Goal: Navigation & Orientation: Find specific page/section

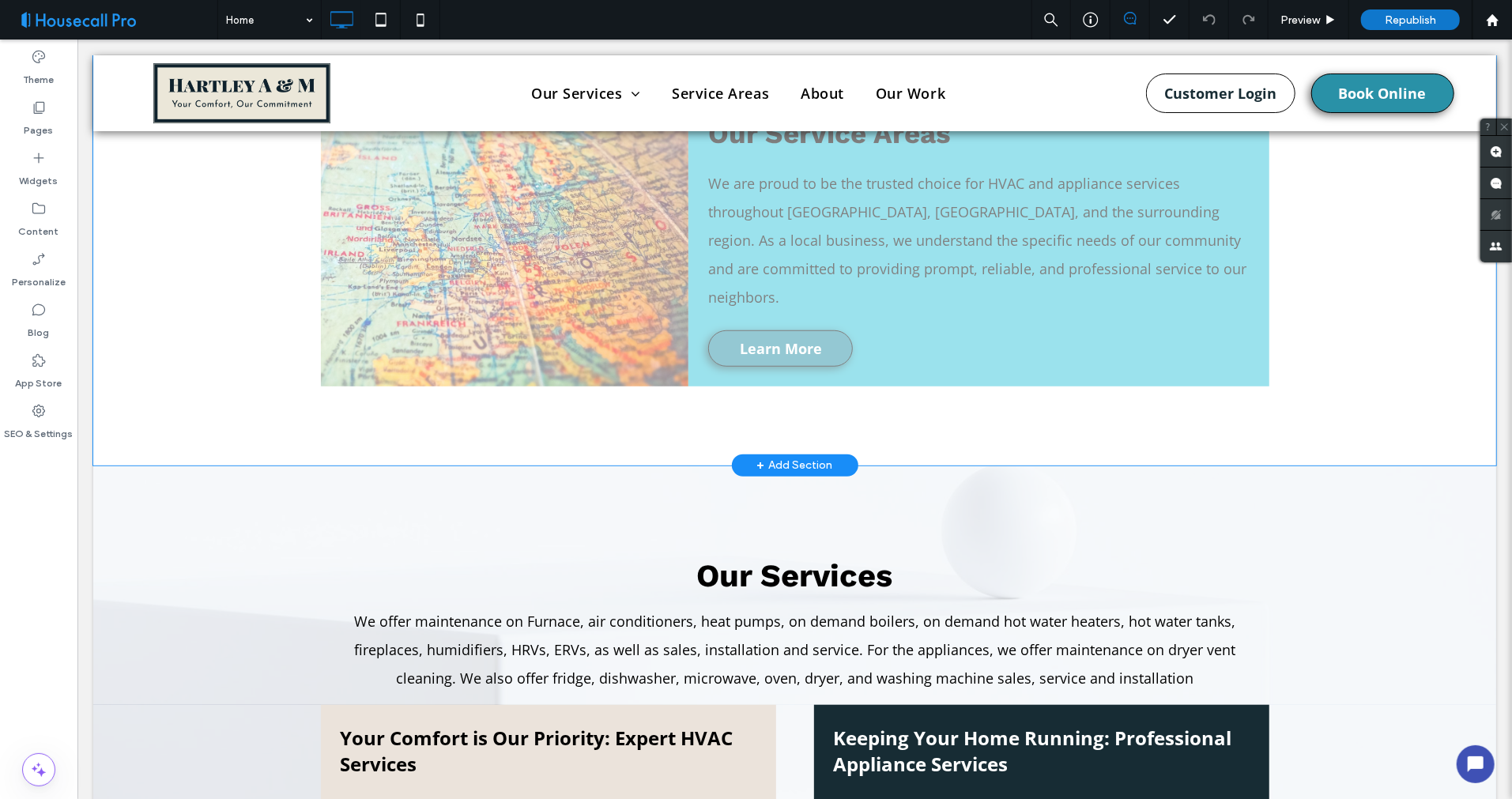
scroll to position [351, 0]
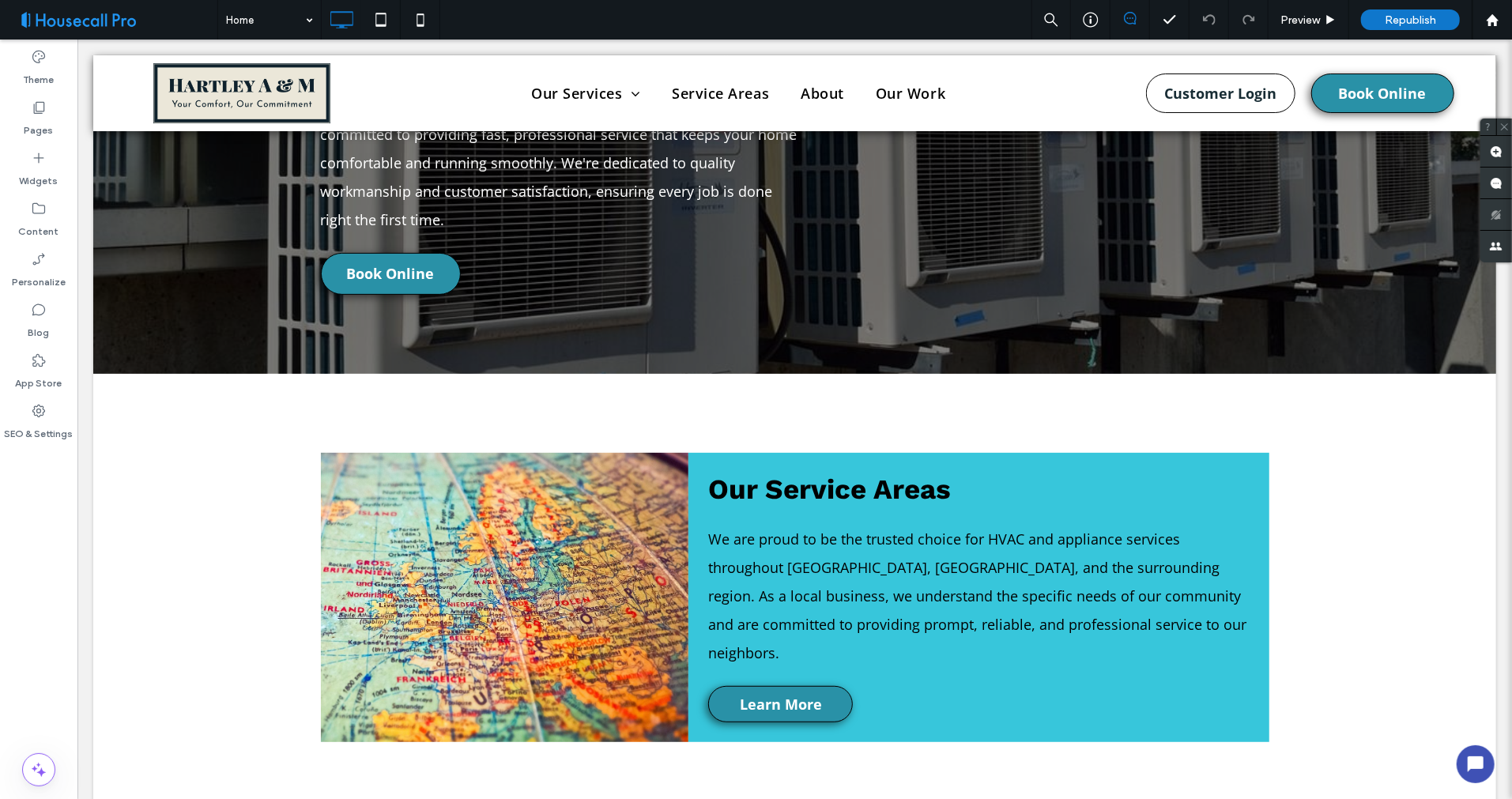
click at [140, 12] on span at bounding box center [114, 20] width 205 height 31
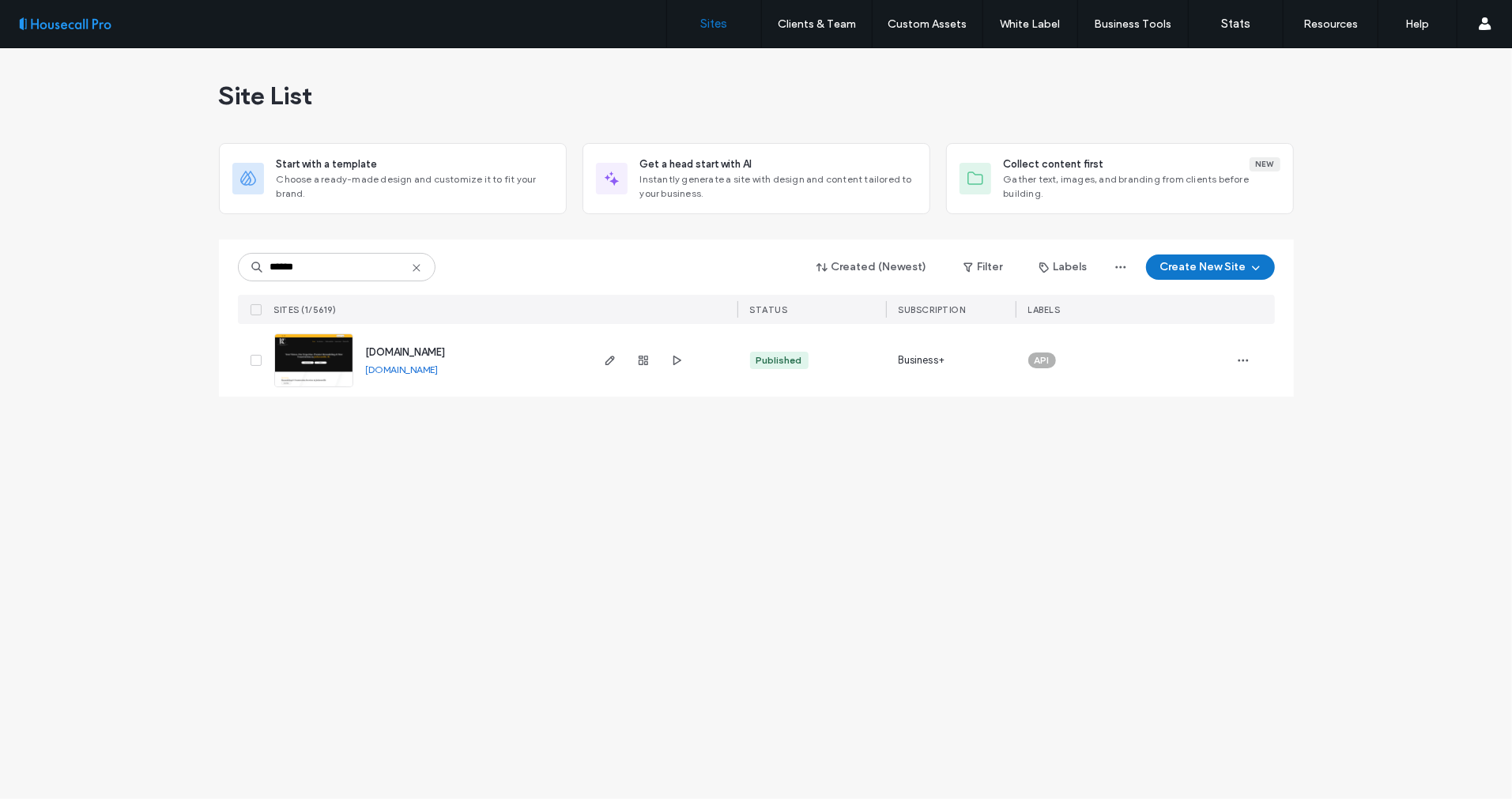
drag, startPoint x: 538, startPoint y: 356, endPoint x: 366, endPoint y: 358, distance: 172.0
click at [366, 358] on div "www.rcparkerhousedocinc.com www.rcparkerhousedocinc.com" at bounding box center [471, 360] width 235 height 72
copy span "www.rcparkerhousedocinc.com"
drag, startPoint x: 308, startPoint y: 271, endPoint x: 226, endPoint y: 266, distance: 82.2
click at [226, 266] on div "****** Created (Newest) Filter Labels Create New Site SITES (1/5619) STATUS SUB…" at bounding box center [756, 318] width 1075 height 157
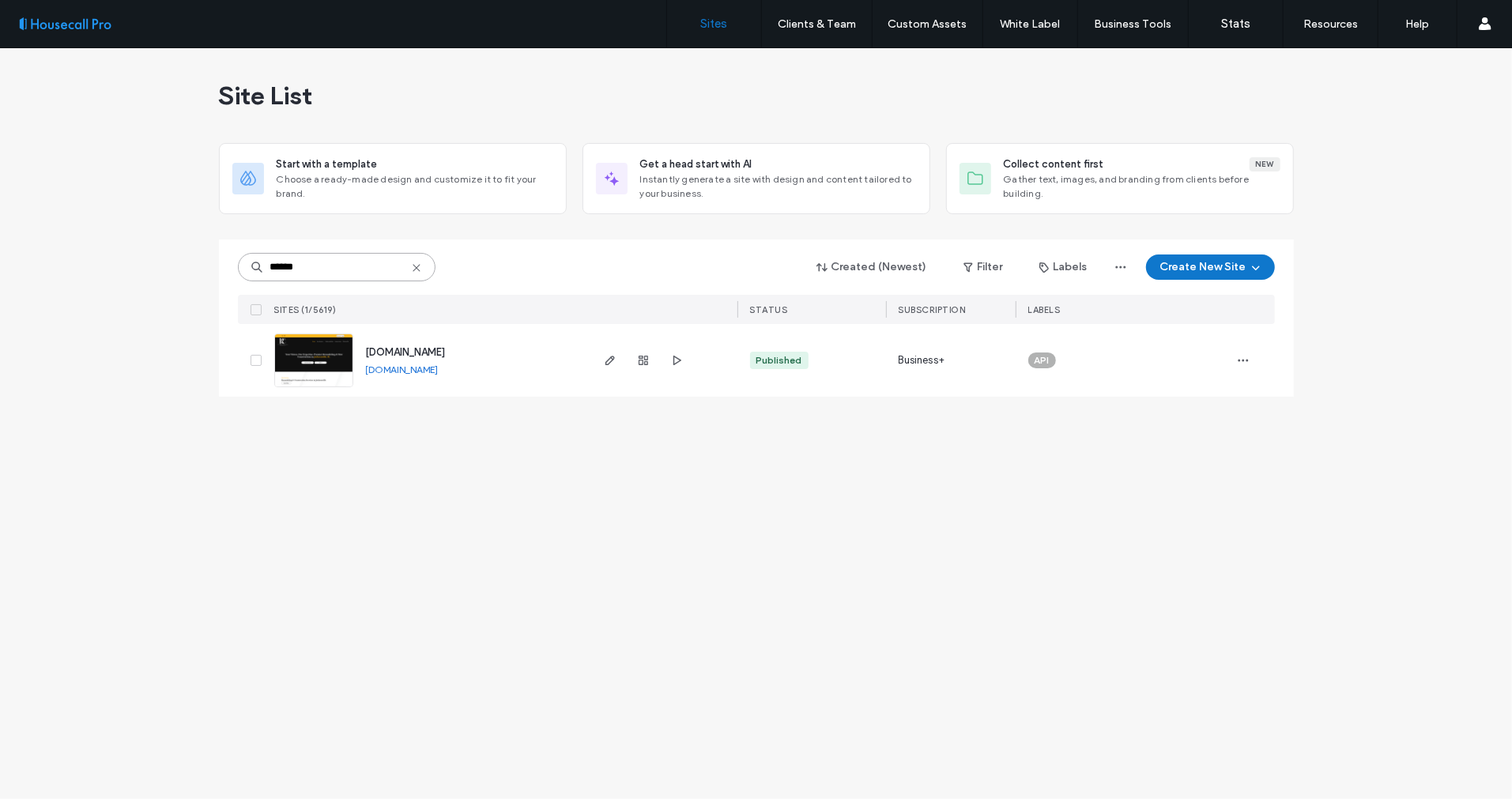
paste input
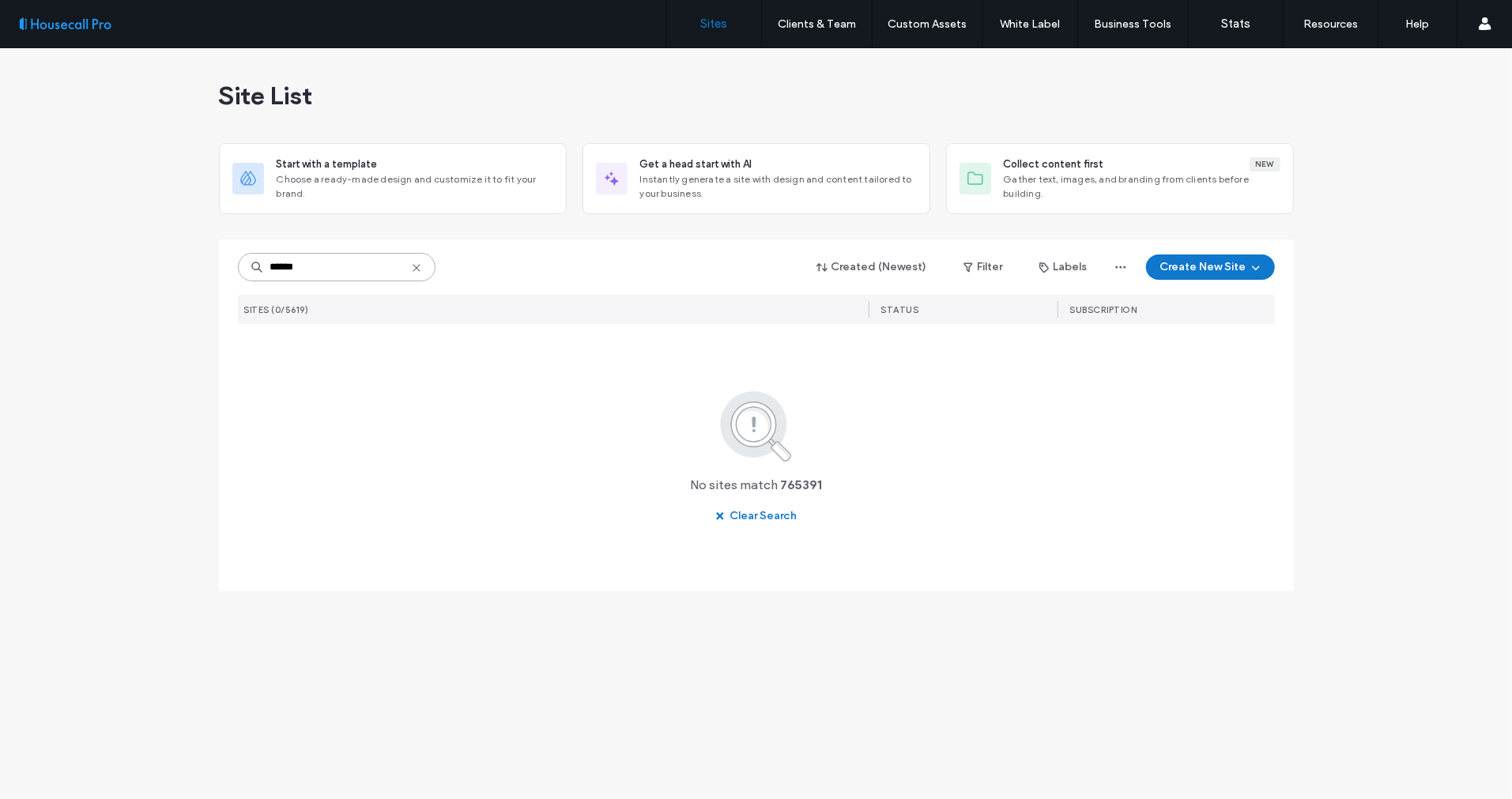
type input "******"
drag, startPoint x: 303, startPoint y: 256, endPoint x: 161, endPoint y: 283, distance: 144.5
click at [156, 283] on div "Site List Start with a template Choose a ready-made design and customize it to …" at bounding box center [756, 424] width 1512 height 751
